Goal: Browse casually

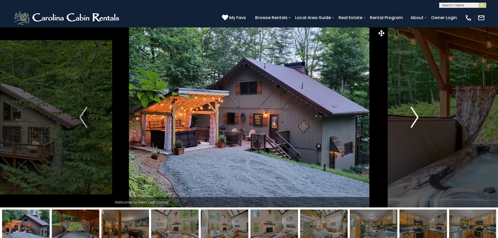
click at [415, 117] on img "Next" at bounding box center [414, 117] width 8 height 21
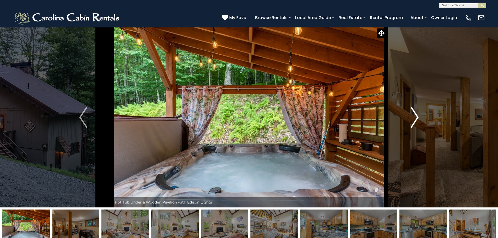
click at [416, 117] on img "Next" at bounding box center [414, 117] width 8 height 21
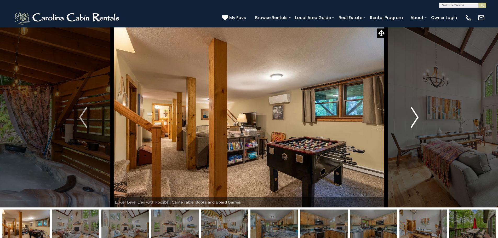
click at [416, 117] on img "Next" at bounding box center [414, 117] width 8 height 21
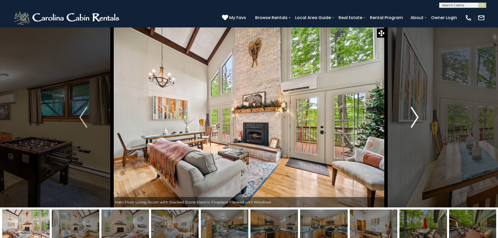
click at [417, 117] on img "Next" at bounding box center [414, 117] width 8 height 21
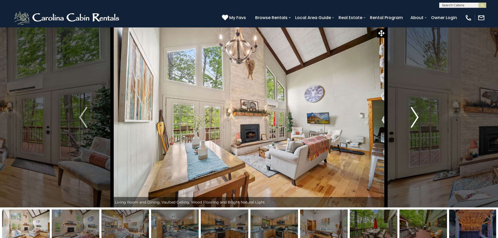
click at [417, 117] on img "Next" at bounding box center [414, 117] width 8 height 21
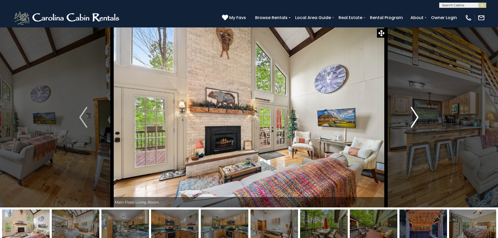
click at [417, 117] on img "Next" at bounding box center [414, 117] width 8 height 21
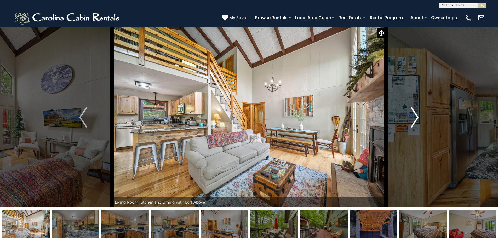
click at [417, 117] on img "Next" at bounding box center [414, 117] width 8 height 21
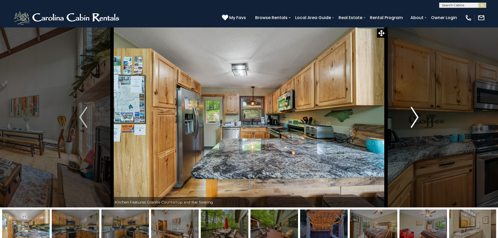
click at [417, 117] on img "Next" at bounding box center [414, 117] width 8 height 21
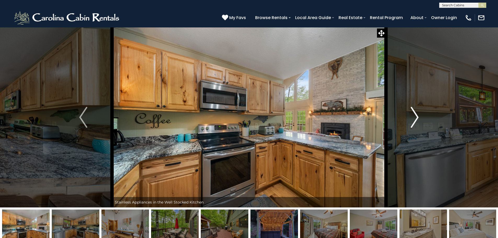
click at [417, 117] on img "Next" at bounding box center [414, 117] width 8 height 21
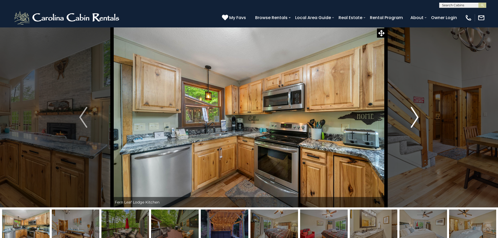
click at [417, 117] on img "Next" at bounding box center [414, 117] width 8 height 21
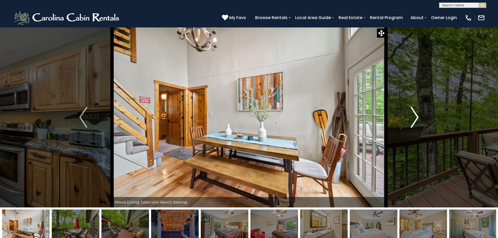
click at [417, 117] on img "Next" at bounding box center [414, 117] width 8 height 21
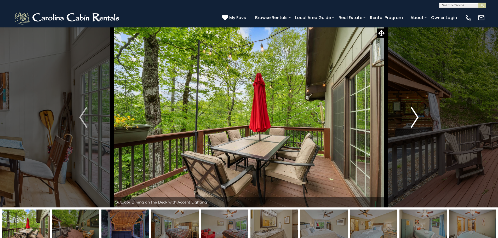
click at [417, 117] on img "Next" at bounding box center [414, 117] width 8 height 21
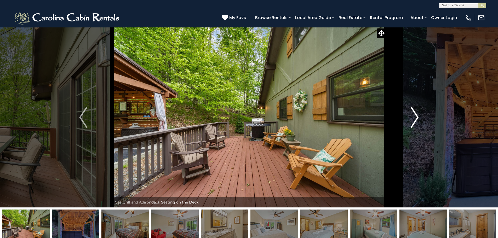
click at [417, 117] on img "Next" at bounding box center [414, 117] width 8 height 21
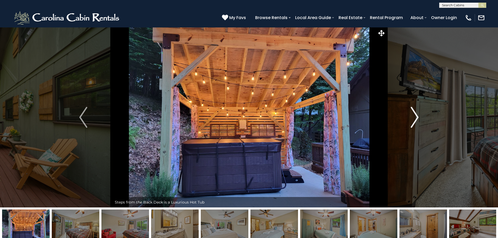
click at [417, 117] on img "Next" at bounding box center [414, 117] width 8 height 21
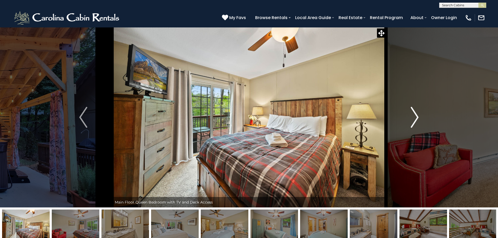
click at [417, 117] on img "Next" at bounding box center [414, 117] width 8 height 21
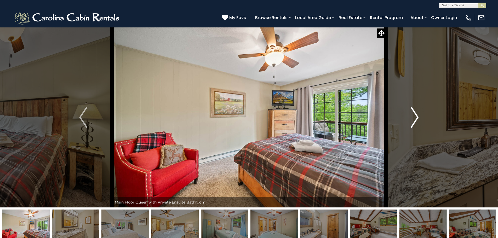
click at [417, 117] on img "Next" at bounding box center [414, 117] width 8 height 21
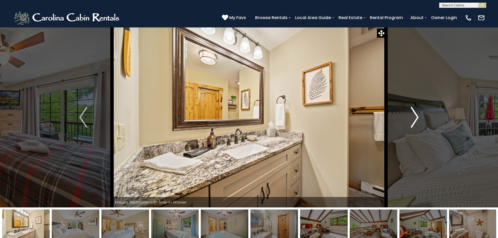
click at [417, 117] on img "Next" at bounding box center [414, 117] width 8 height 21
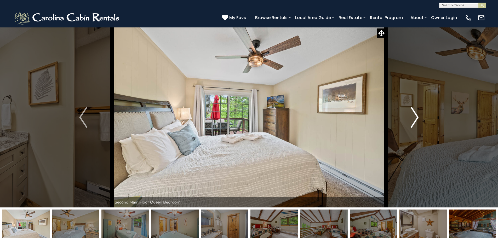
click at [417, 117] on img "Next" at bounding box center [414, 117] width 8 height 21
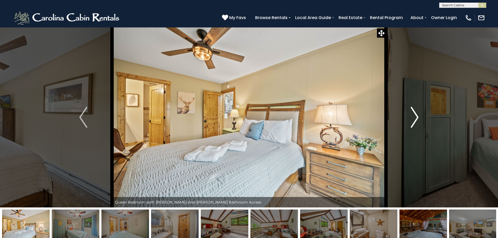
click at [417, 117] on img "Next" at bounding box center [414, 117] width 8 height 21
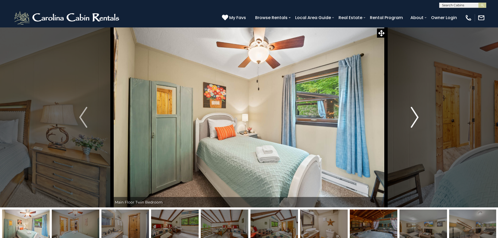
click at [417, 117] on img "Next" at bounding box center [414, 117] width 8 height 21
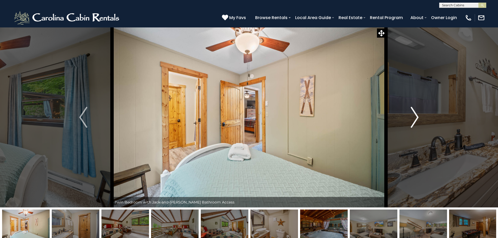
click at [417, 117] on img "Next" at bounding box center [414, 117] width 8 height 21
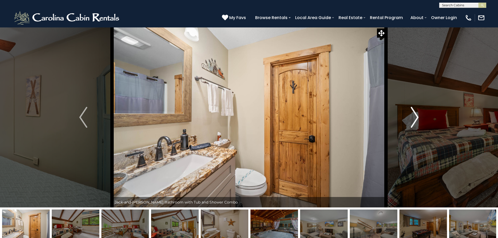
click at [417, 117] on img "Next" at bounding box center [414, 117] width 8 height 21
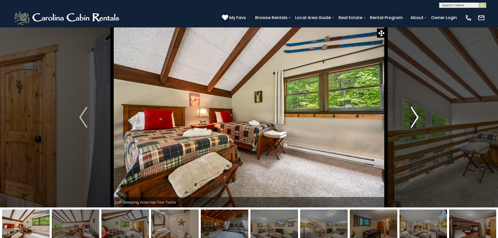
click at [417, 117] on img "Next" at bounding box center [414, 117] width 8 height 21
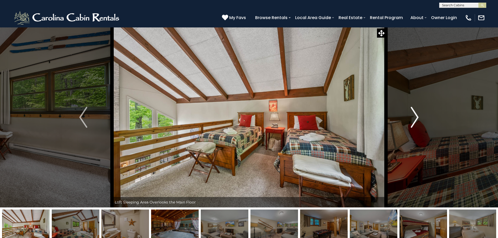
click at [417, 117] on img "Next" at bounding box center [414, 117] width 8 height 21
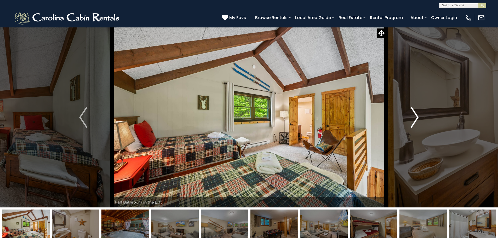
click at [417, 117] on img "Next" at bounding box center [414, 117] width 8 height 21
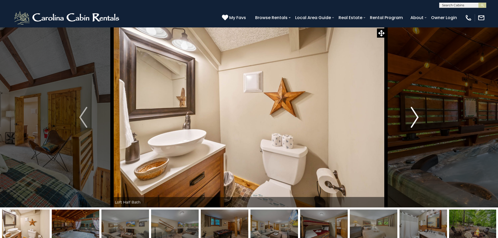
click at [417, 117] on img "Next" at bounding box center [414, 117] width 8 height 21
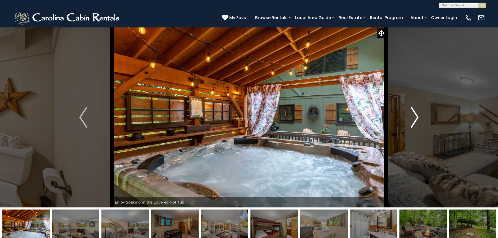
click at [417, 117] on img "Next" at bounding box center [414, 117] width 8 height 21
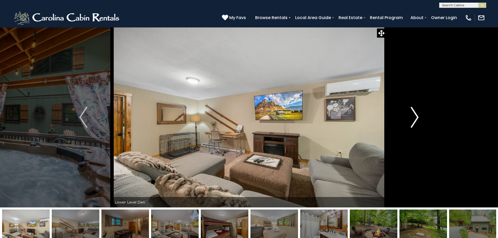
click at [417, 117] on img "Next" at bounding box center [414, 117] width 8 height 21
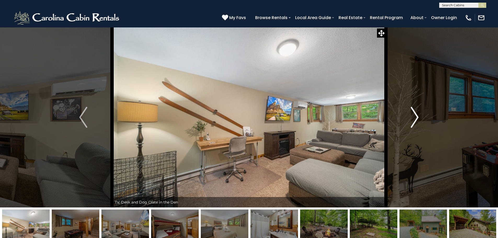
click at [417, 117] on img "Next" at bounding box center [414, 117] width 8 height 21
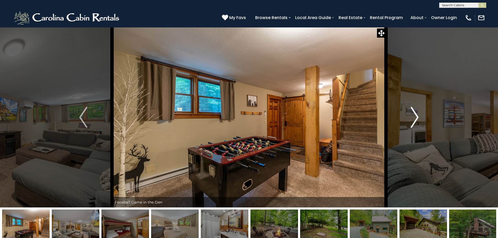
click at [417, 117] on img "Next" at bounding box center [414, 117] width 8 height 21
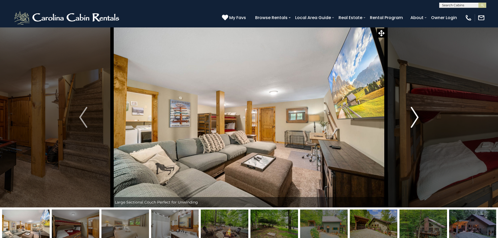
click at [417, 117] on img "Next" at bounding box center [414, 117] width 8 height 21
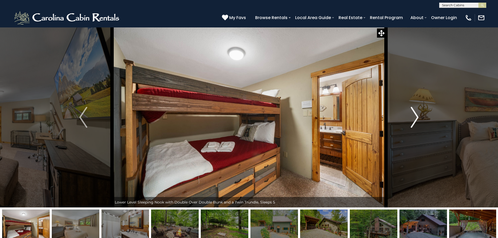
click at [417, 117] on img "Next" at bounding box center [414, 117] width 8 height 21
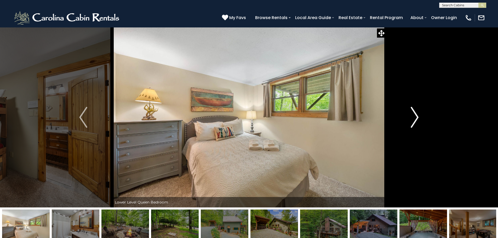
click at [417, 117] on img "Next" at bounding box center [414, 117] width 8 height 21
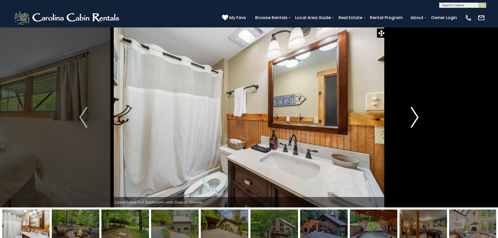
click at [417, 117] on img "Next" at bounding box center [414, 117] width 8 height 21
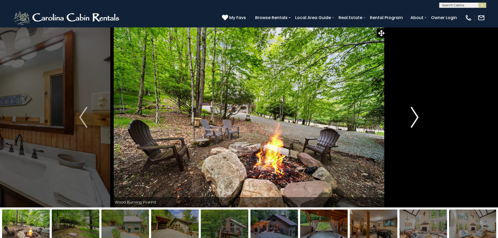
click at [417, 117] on img "Next" at bounding box center [414, 117] width 8 height 21
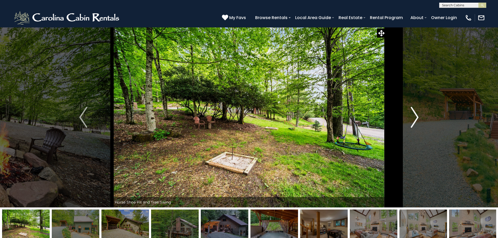
click at [417, 117] on img "Next" at bounding box center [414, 117] width 8 height 21
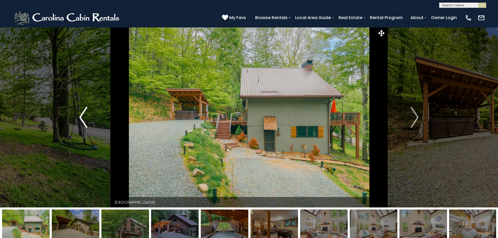
click at [79, 116] on img "Previous" at bounding box center [83, 117] width 8 height 21
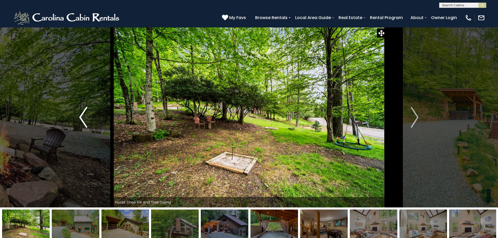
click at [79, 116] on img "Previous" at bounding box center [83, 117] width 8 height 21
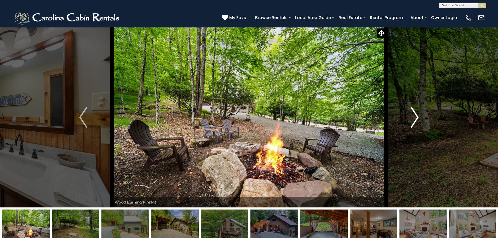
click at [416, 116] on img "Next" at bounding box center [414, 117] width 8 height 21
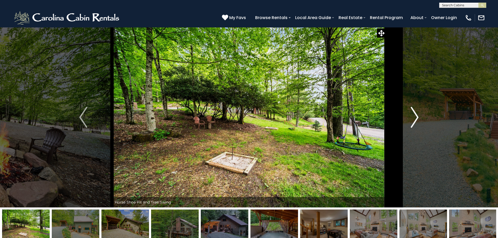
click at [416, 116] on img "Next" at bounding box center [414, 117] width 8 height 21
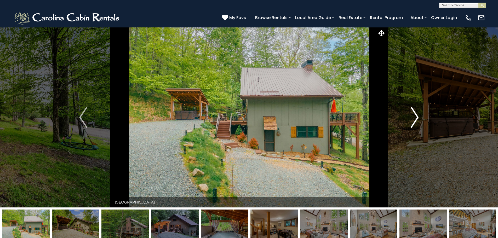
click at [416, 116] on img "Next" at bounding box center [414, 117] width 8 height 21
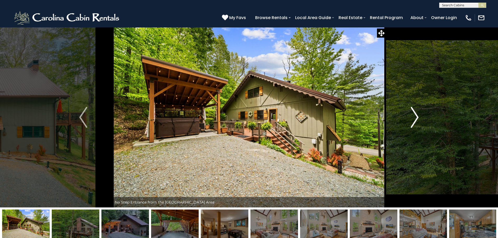
click at [416, 116] on img "Next" at bounding box center [414, 117] width 8 height 21
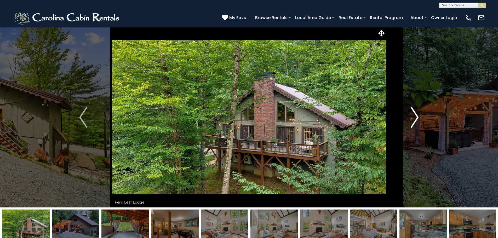
click at [416, 116] on img "Next" at bounding box center [414, 117] width 8 height 21
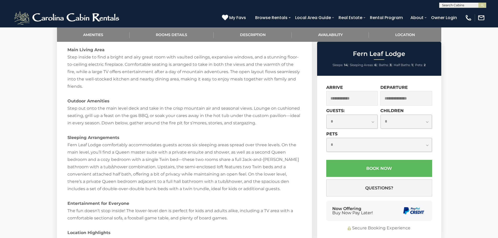
scroll to position [758, 0]
